Goal: Browse casually

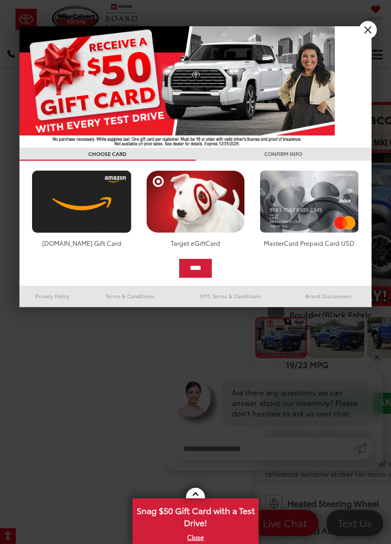
click at [58, 84] on img at bounding box center [176, 86] width 315 height 121
click at [359, 24] on div at bounding box center [195, 272] width 391 height 544
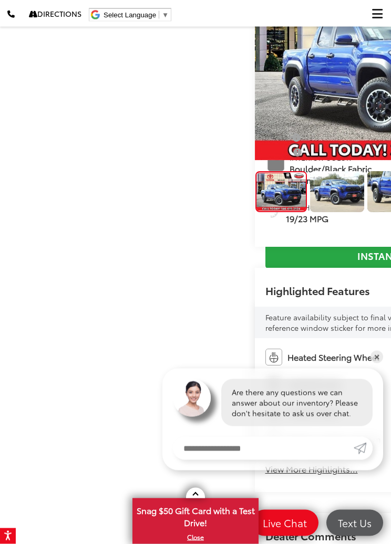
scroll to position [144, 0]
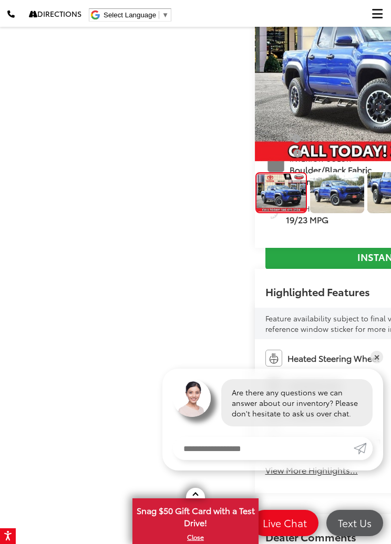
click at [256, 180] on img "Expand Photo 0" at bounding box center [281, 193] width 50 height 38
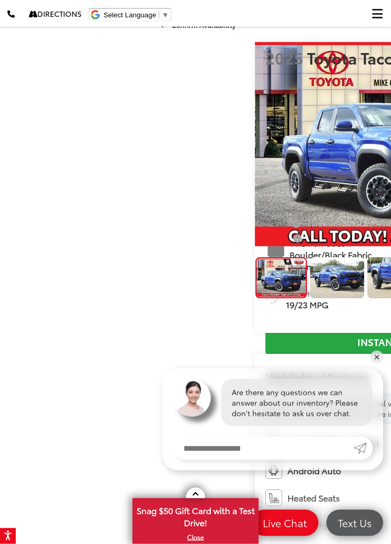
scroll to position [58, 0]
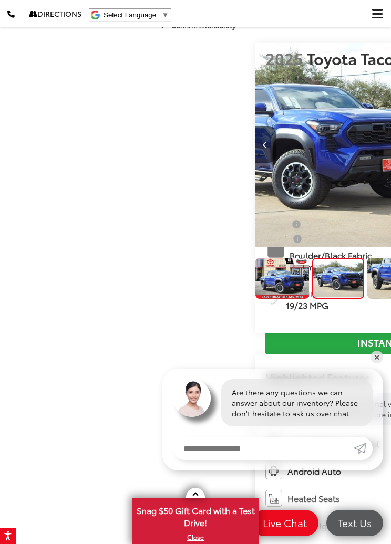
scroll to position [0, 391]
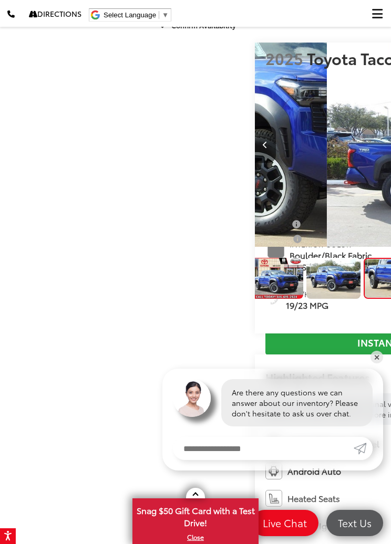
scroll to position [0, 782]
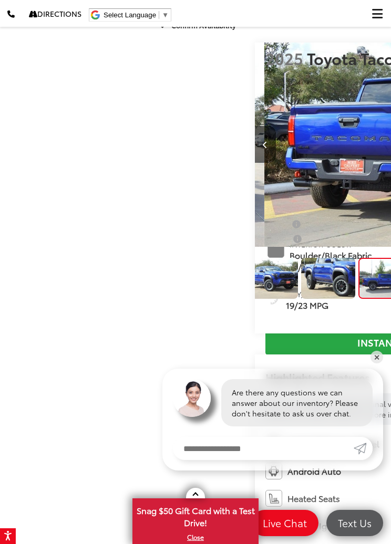
scroll to position [0, 89]
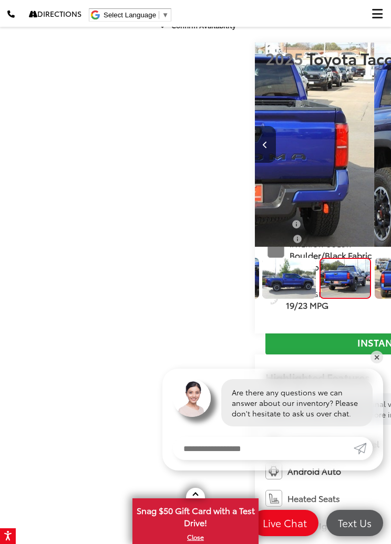
scroll to position [0, 1564]
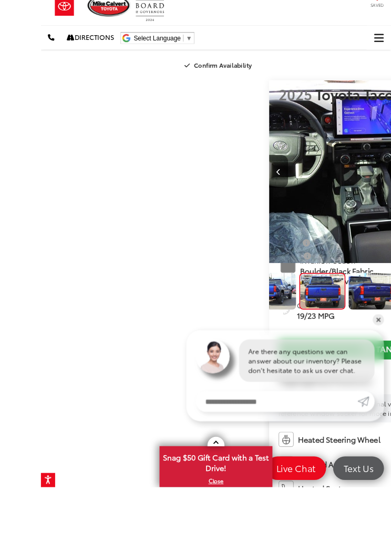
scroll to position [32, 0]
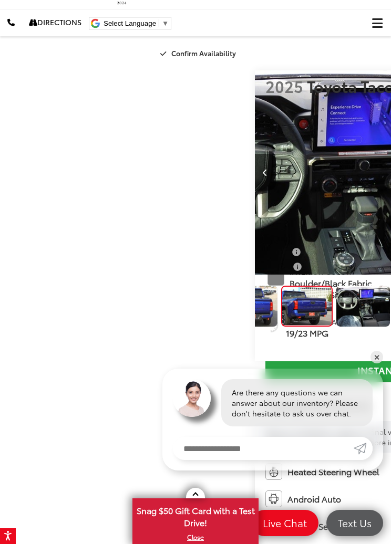
scroll to position [0, 335]
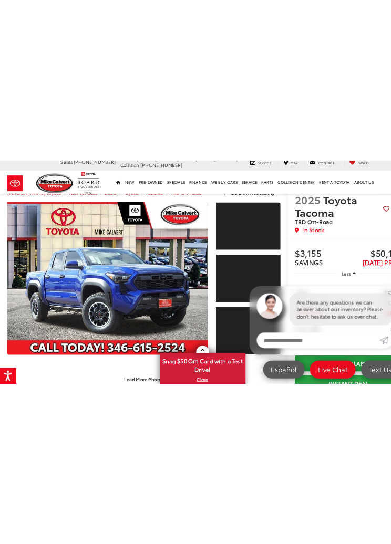
scroll to position [0, 0]
